Goal: Navigation & Orientation: Find specific page/section

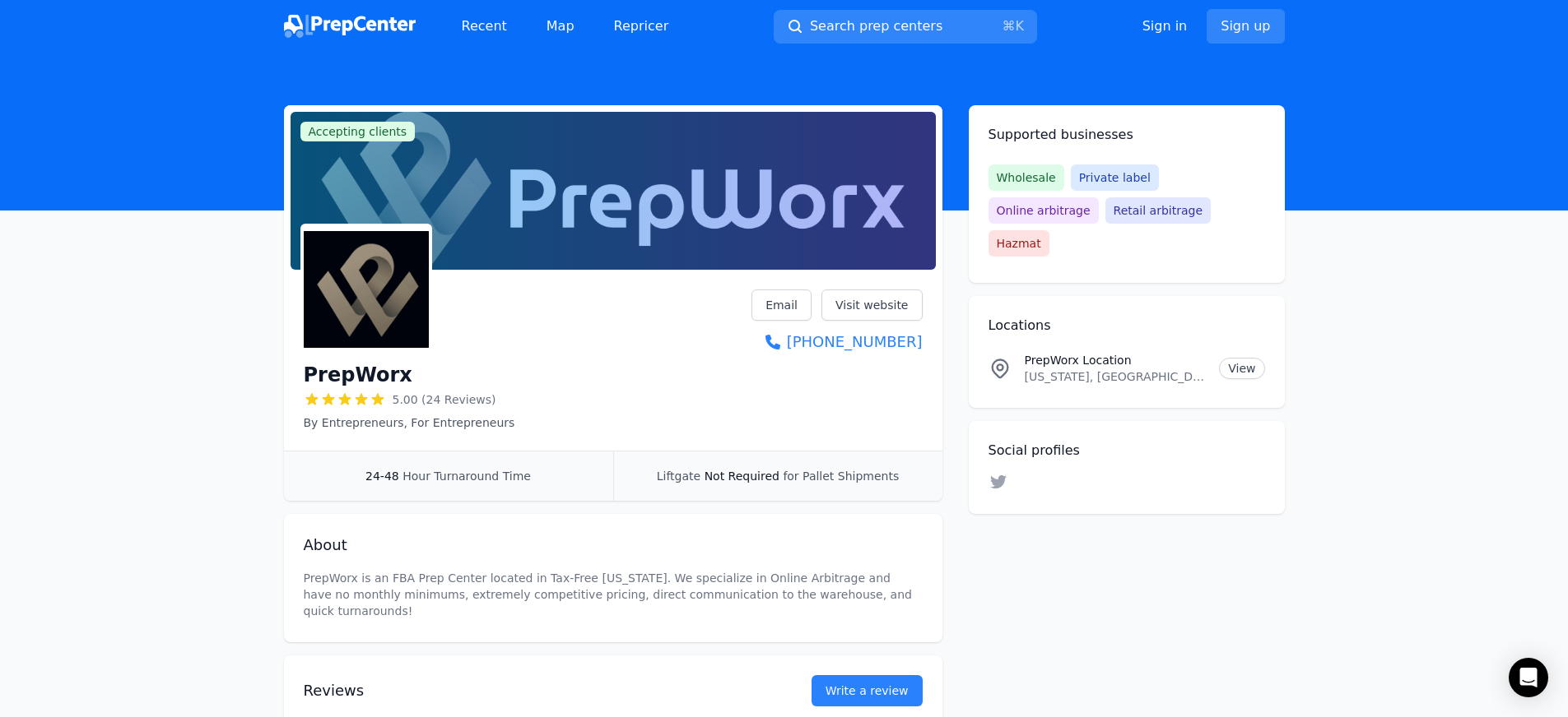
click at [395, 18] on img at bounding box center [349, 26] width 132 height 23
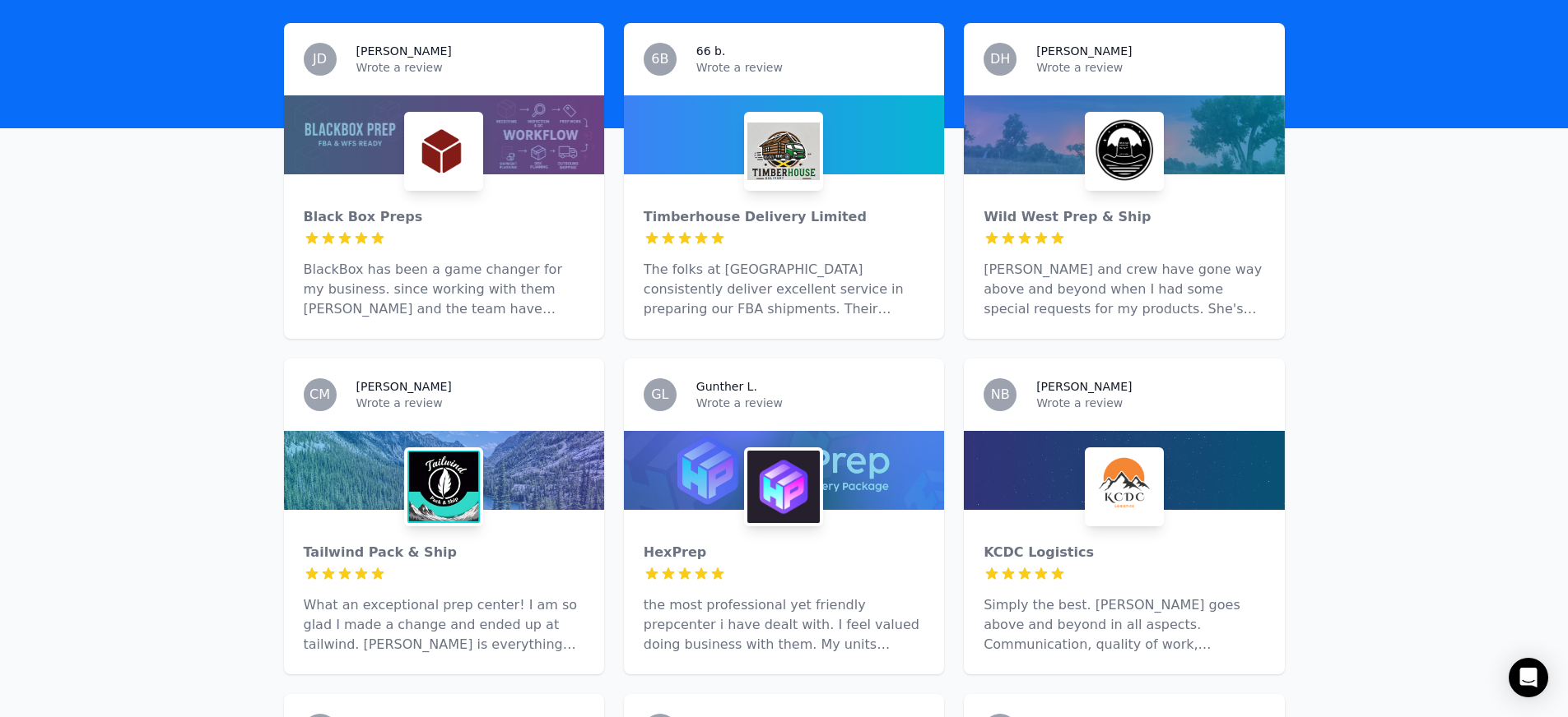
scroll to position [531, 0]
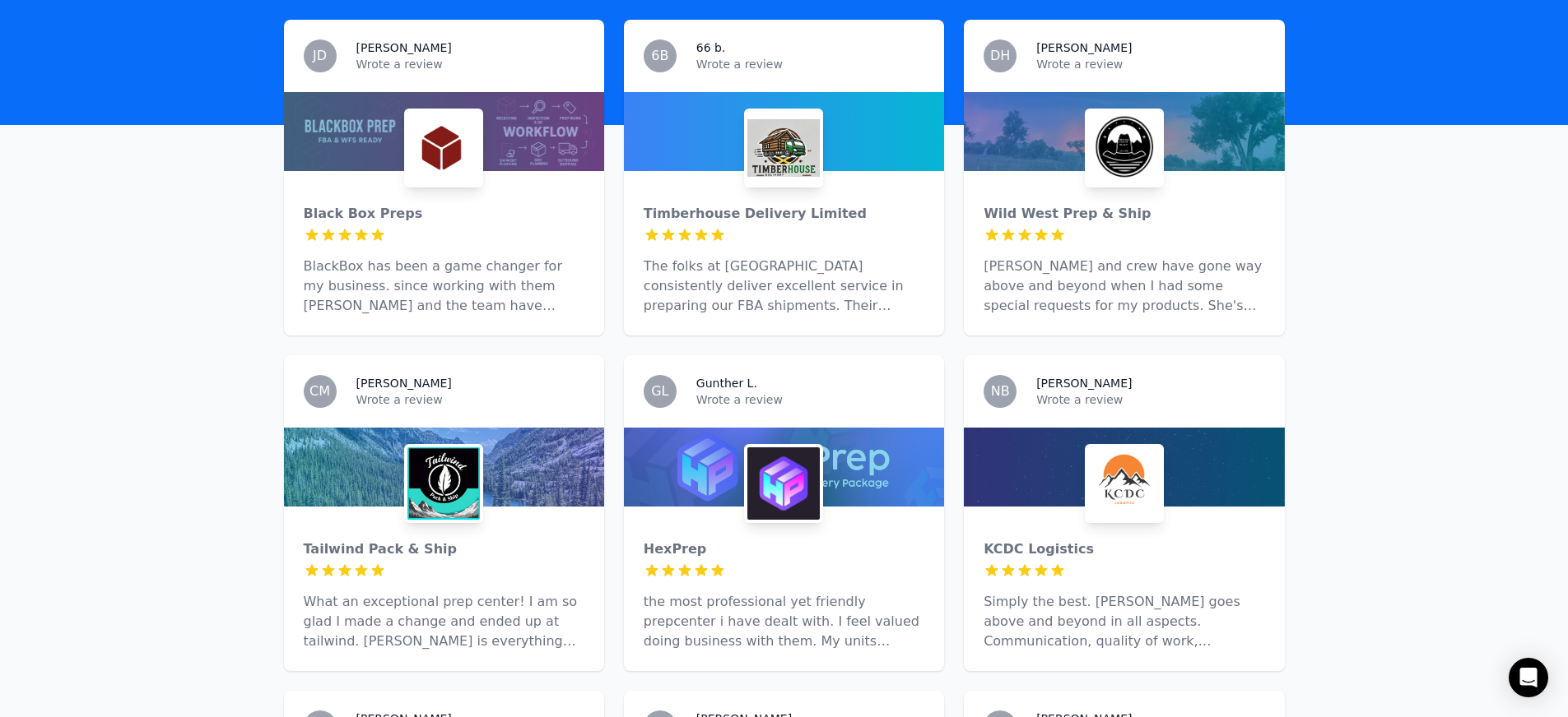
click at [781, 451] on img at bounding box center [784, 484] width 73 height 73
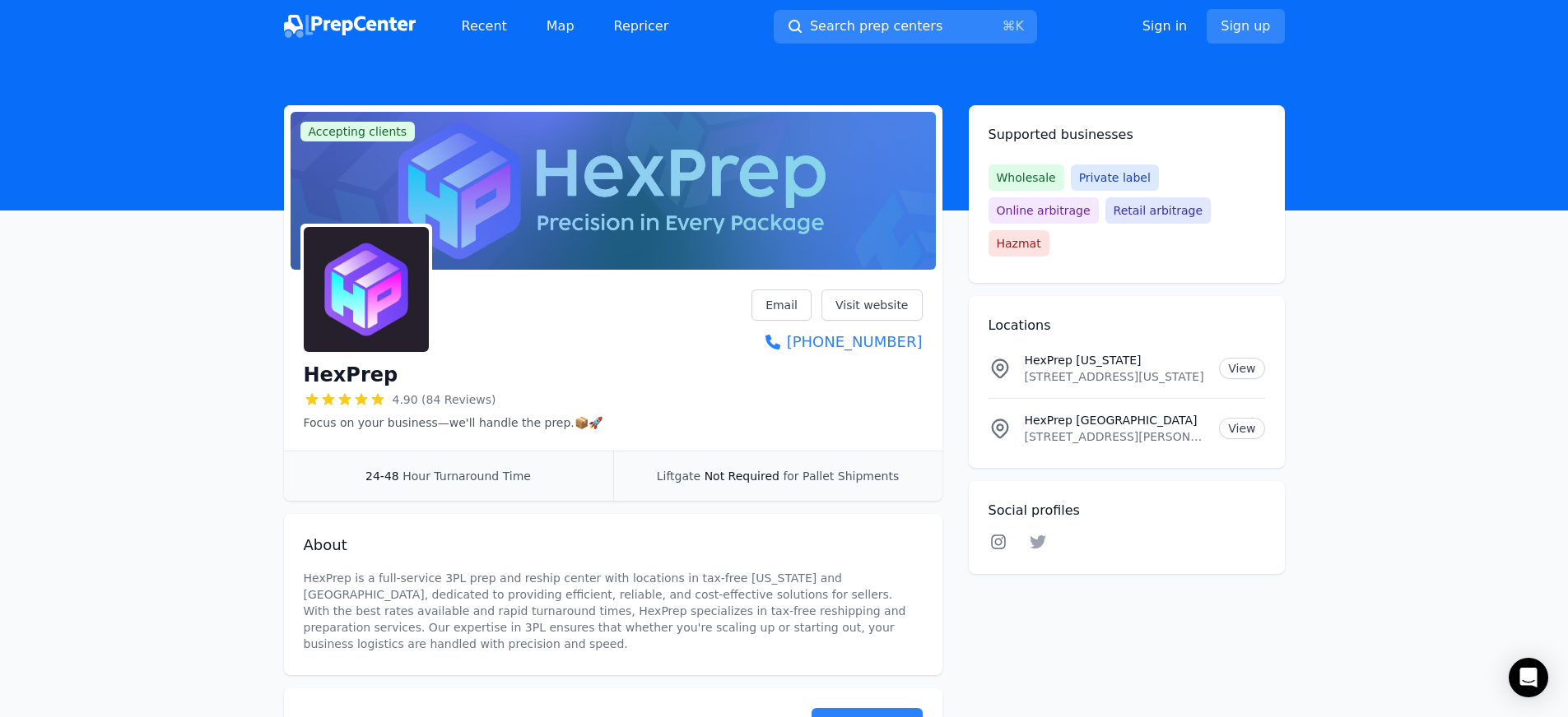
click at [1001, 534] on icon at bounding box center [998, 543] width 20 height 17
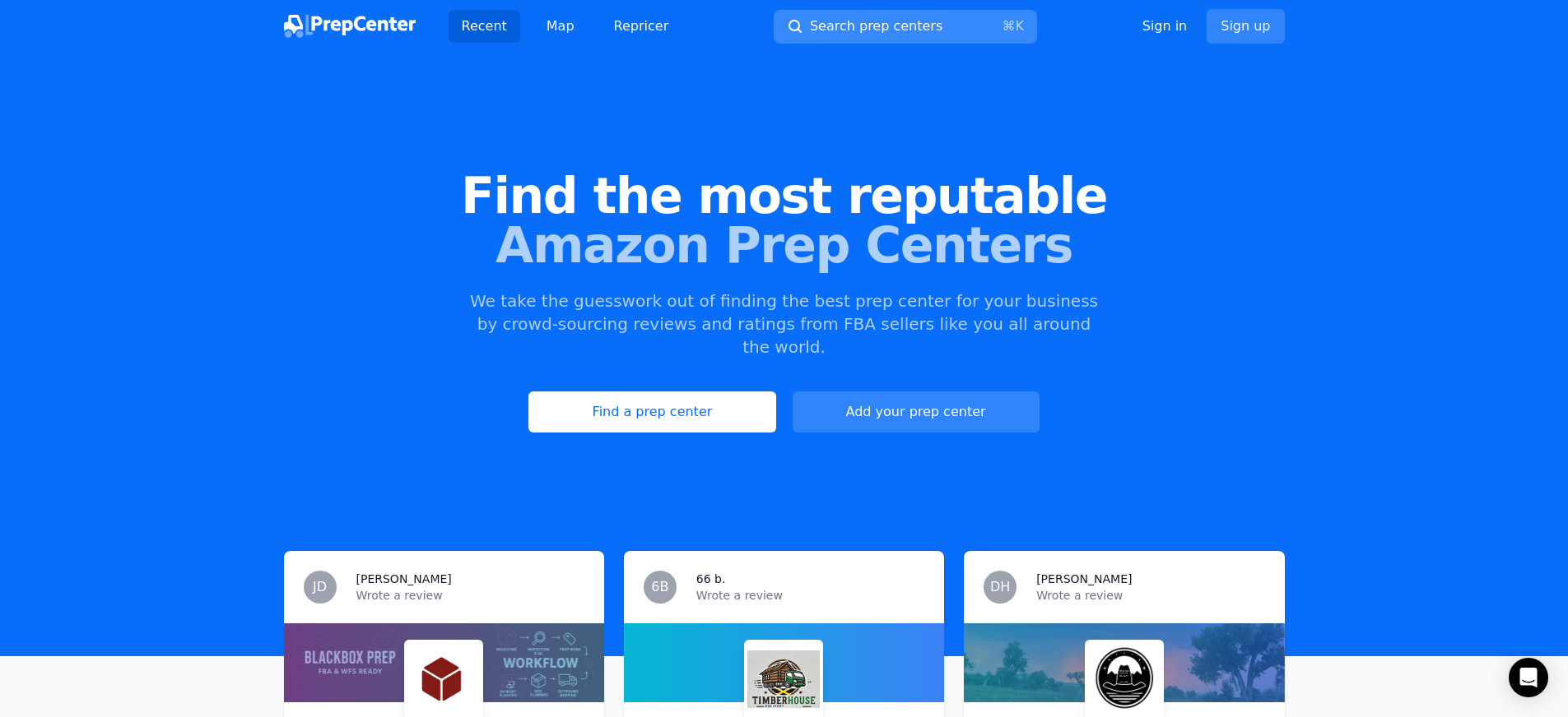
click at [845, 33] on span "Search prep centers" at bounding box center [876, 26] width 132 height 20
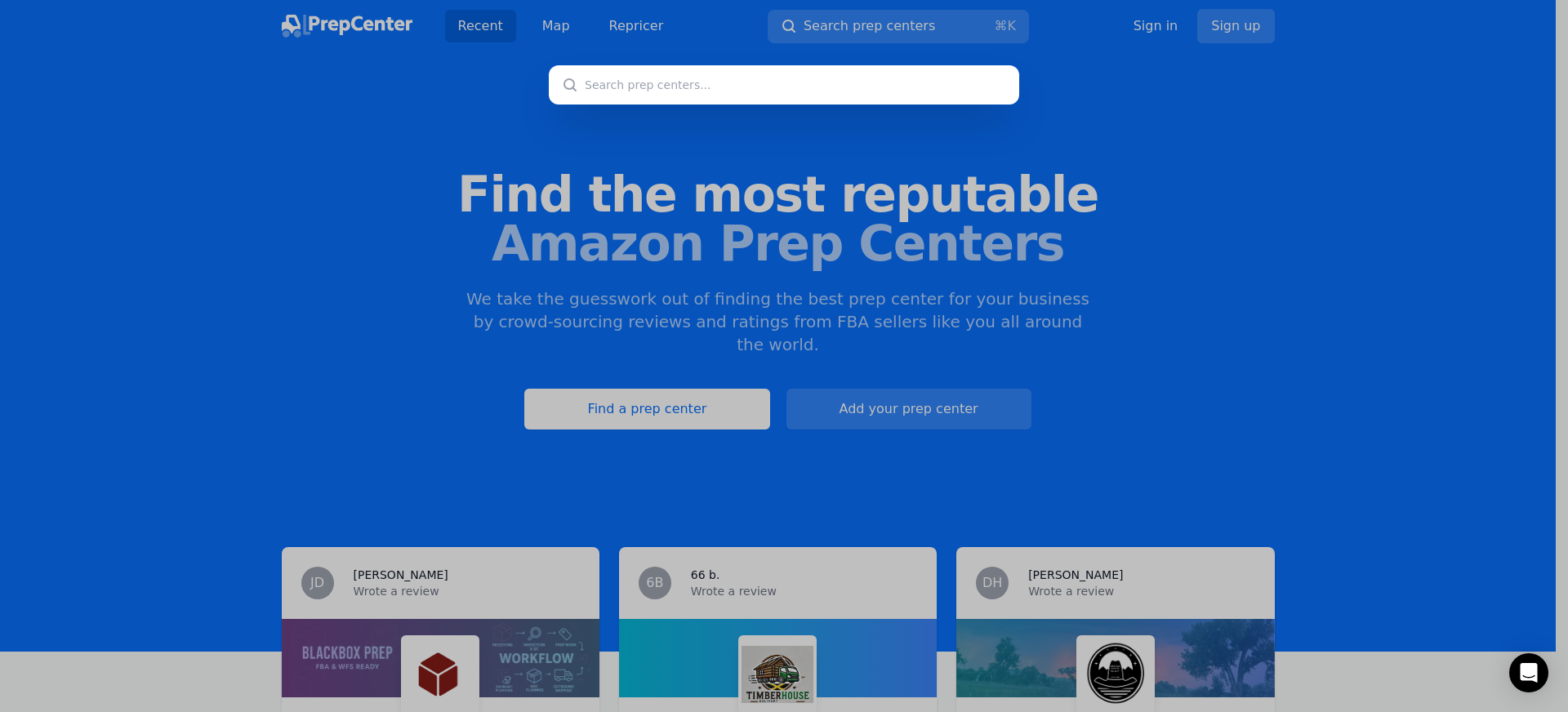
click at [437, 132] on div at bounding box center [784, 356] width 1568 height 712
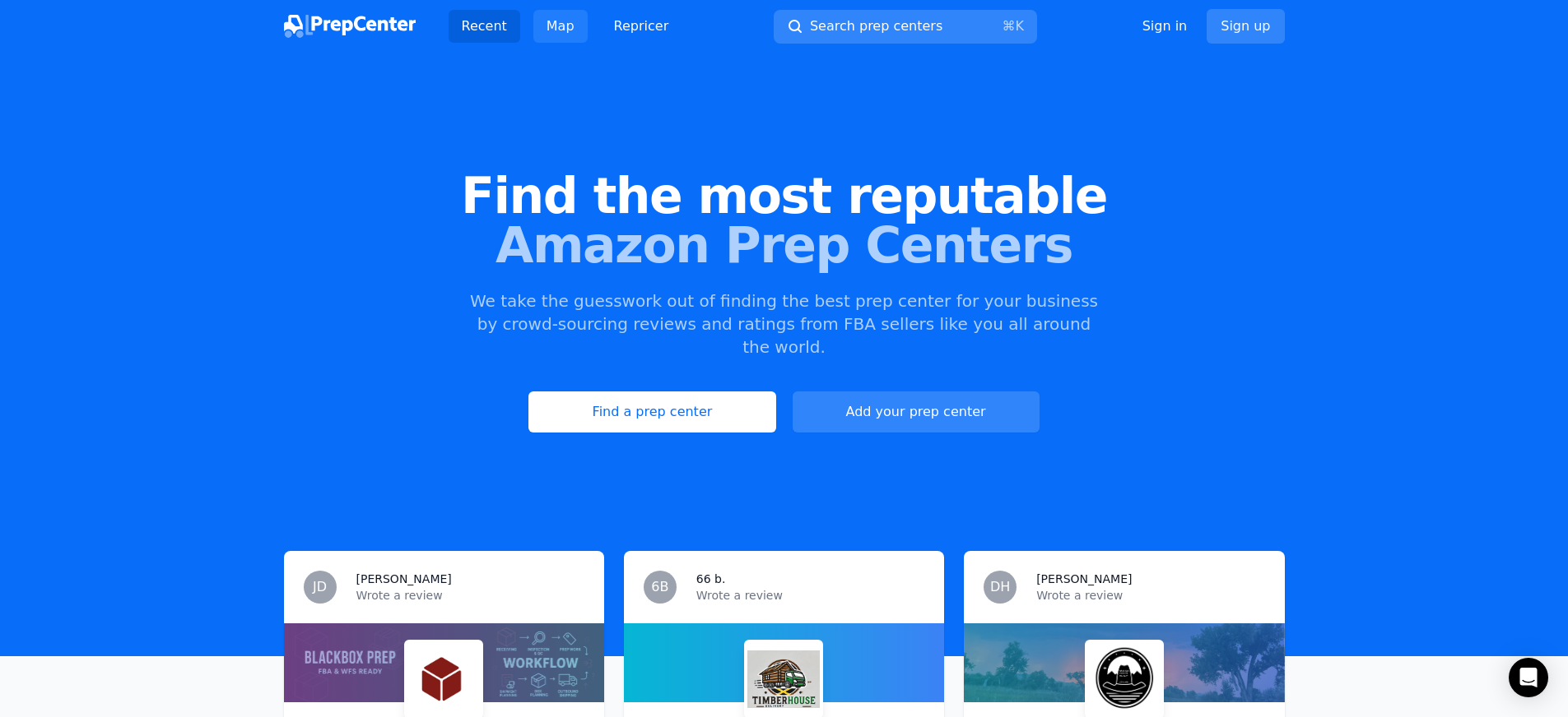
click at [543, 33] on link "Map" at bounding box center [561, 26] width 54 height 33
